Goal: Check status

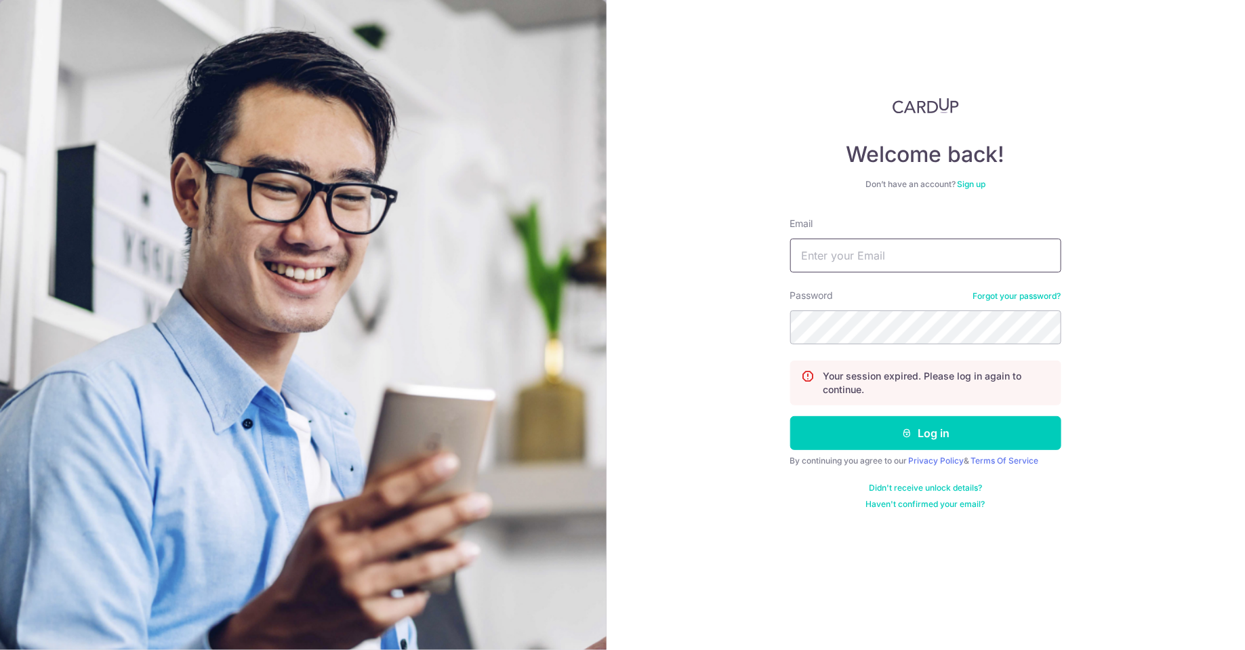
click at [867, 259] on input "Email" at bounding box center [925, 256] width 271 height 34
type input "[EMAIL_ADDRESS][DOMAIN_NAME]"
click at [790, 416] on button "Log in" at bounding box center [925, 433] width 271 height 34
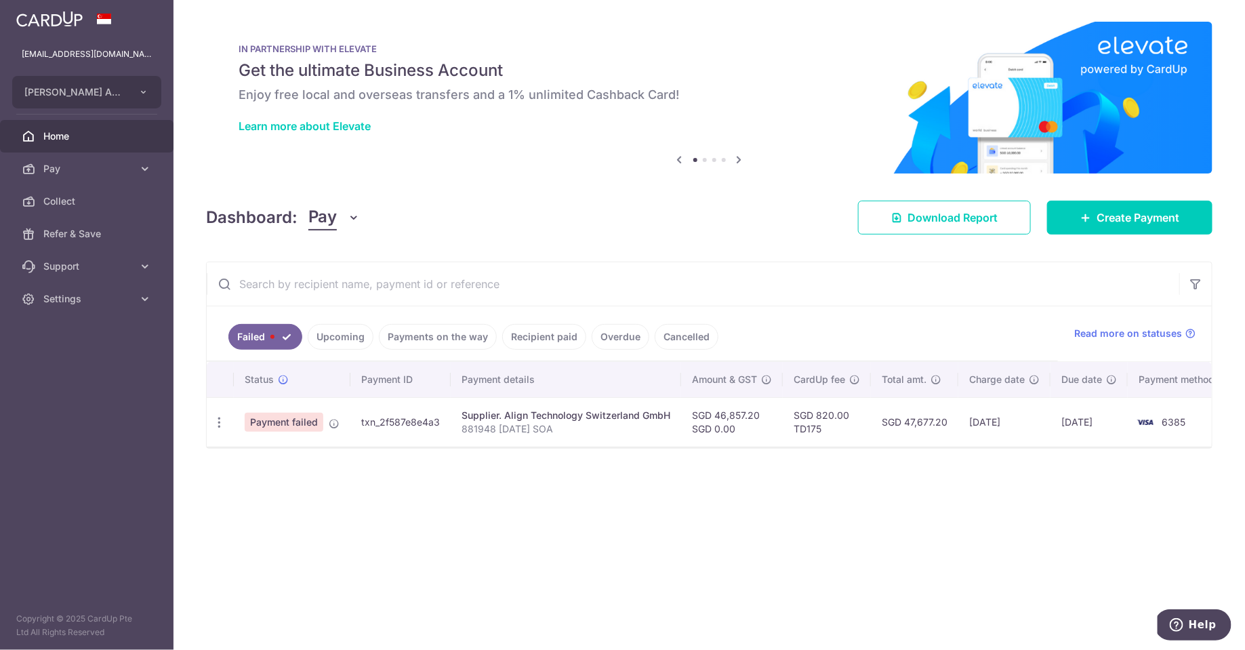
click at [281, 337] on link "Failed" at bounding box center [265, 337] width 74 height 26
click at [286, 423] on span "Payment failed" at bounding box center [284, 422] width 79 height 19
